Goal: Communication & Community: Ask a question

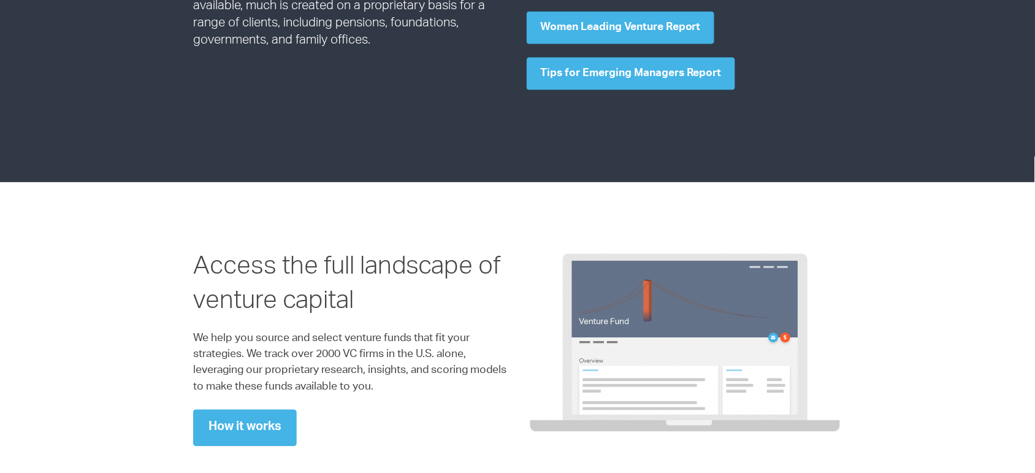
scroll to position [1946, 0]
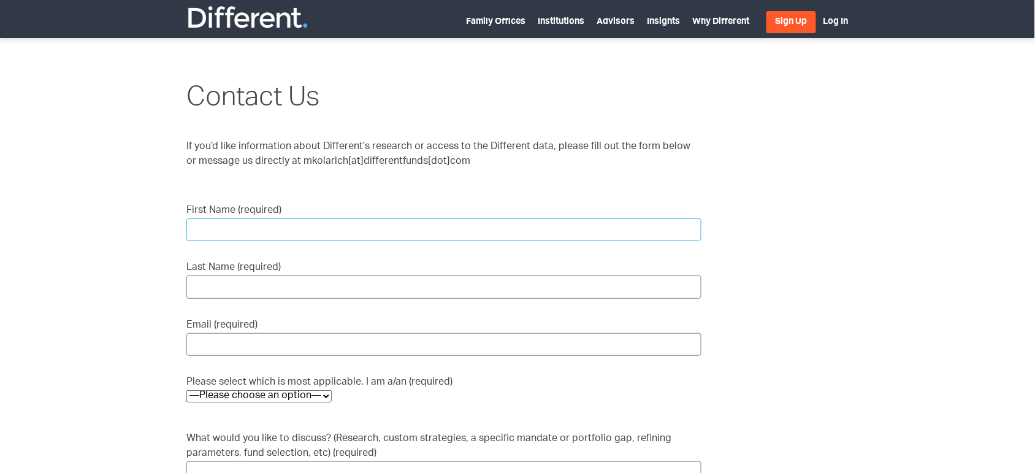
click at [264, 225] on input "First Name (required)" at bounding box center [443, 229] width 515 height 23
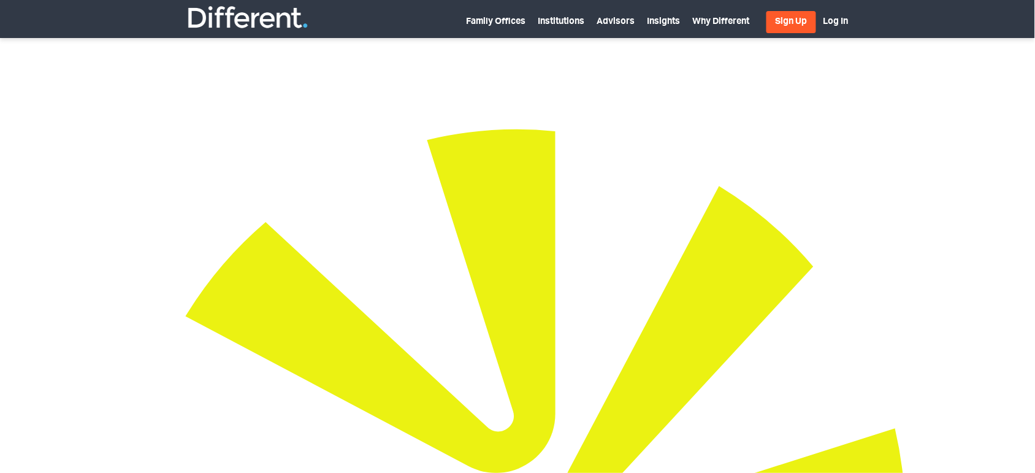
type input "[PERSON_NAME]"
type input "[PERSON_NAME][EMAIL_ADDRESS][DOMAIN_NAME]"
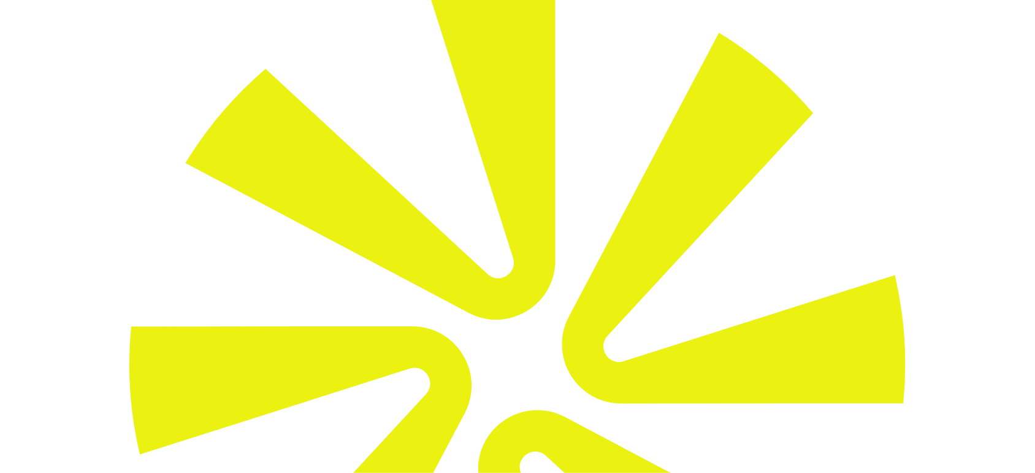
scroll to position [230, 0]
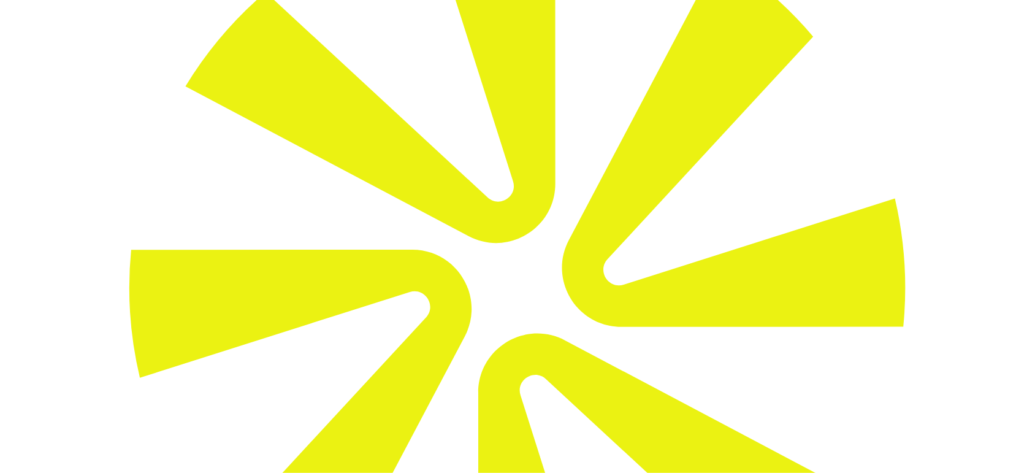
select select "Other"
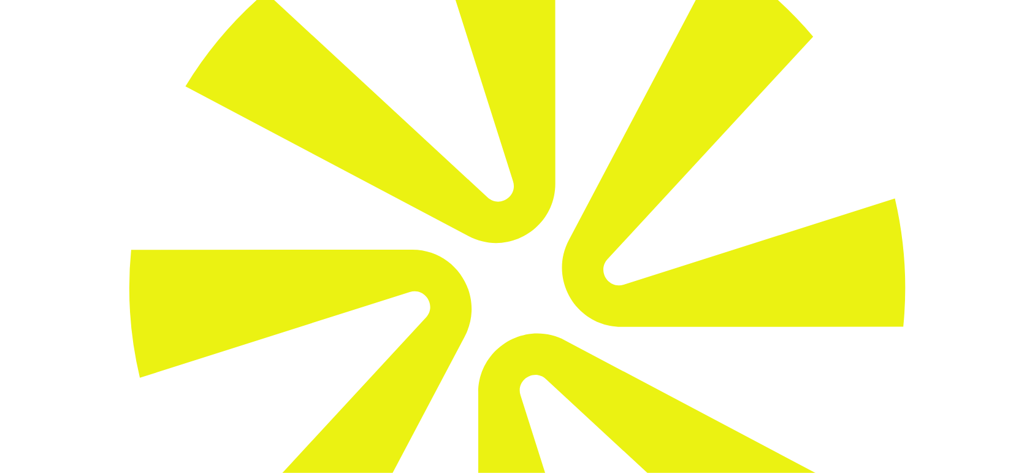
paste textarea "TMF is a high-growth social gaming platform with $300M in volume, 450k users, a…"
type textarea "TMF is a high-growth social gaming platform with $300M in volume, 450k users, a…"
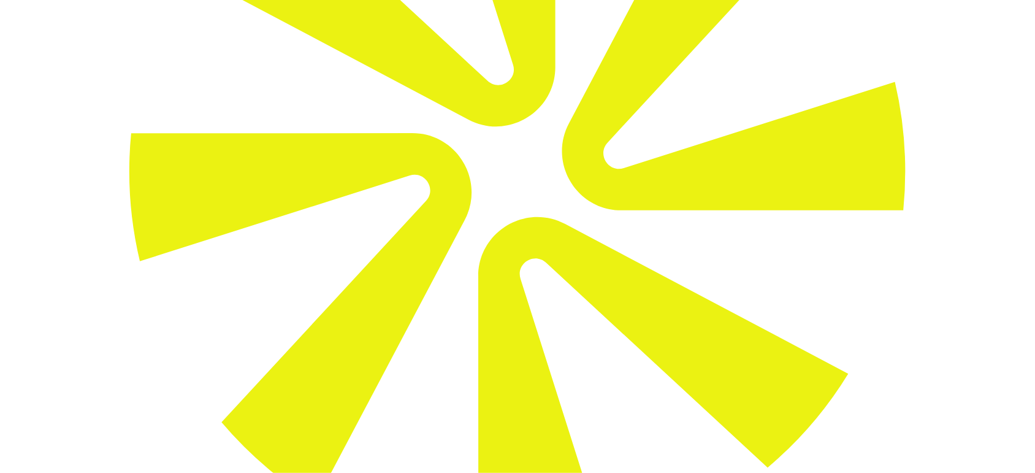
scroll to position [460, 0]
